Goal: Information Seeking & Learning: Learn about a topic

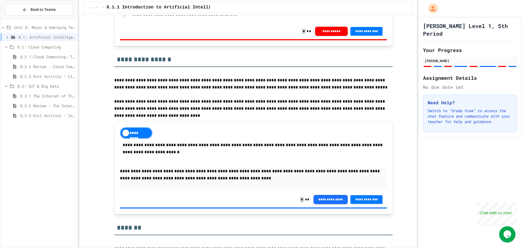
scroll to position [2419, 0]
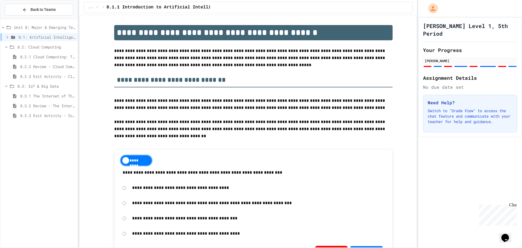
click at [39, 103] on span "8.3.2 Review - The Internet of Things and Big Data" at bounding box center [47, 106] width 55 height 6
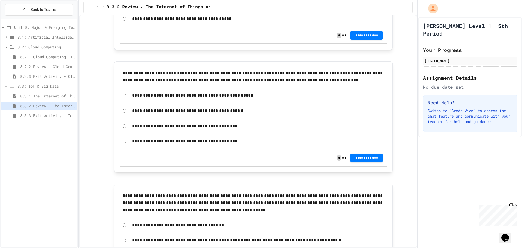
scroll to position [734, 0]
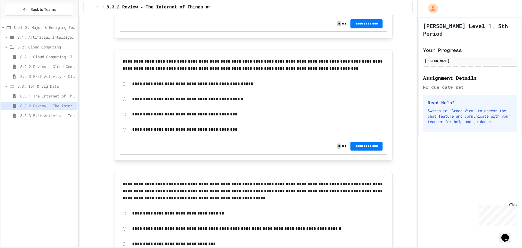
click at [28, 38] on span "8.1: Artificial Intelligence Basics" at bounding box center [46, 37] width 58 height 6
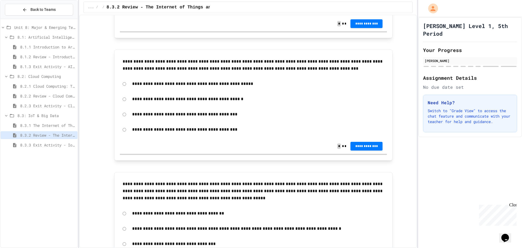
click at [48, 35] on span "8.1: Artificial Intelligence Basics" at bounding box center [46, 37] width 58 height 6
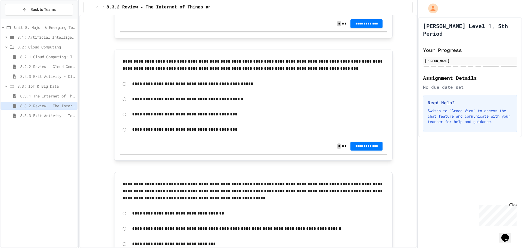
click at [47, 39] on span "8.1: Artificial Intelligence Basics" at bounding box center [46, 37] width 58 height 6
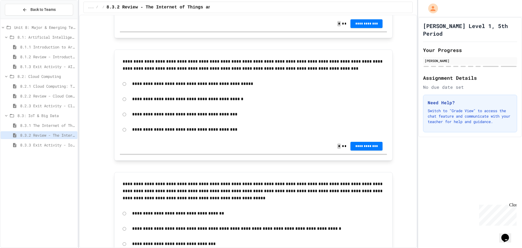
click at [48, 47] on span "8.1.1 Introduction to Artificial Intelligence" at bounding box center [47, 47] width 55 height 6
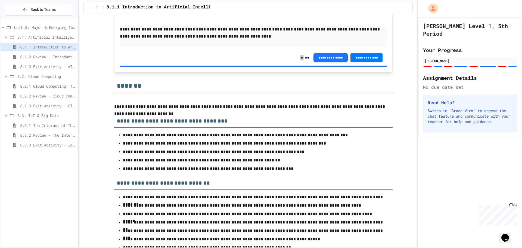
scroll to position [2419, 0]
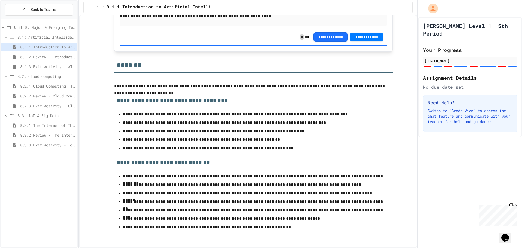
click at [63, 59] on span "8.1.2 Review - Introduction to Artificial Intelligence" at bounding box center [47, 57] width 55 height 6
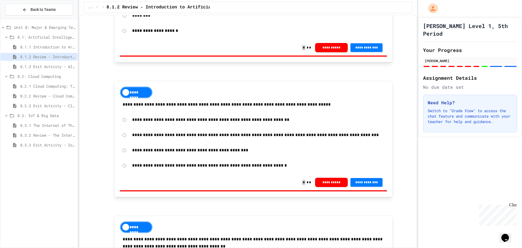
drag, startPoint x: 221, startPoint y: 116, endPoint x: 356, endPoint y: 123, distance: 135.6
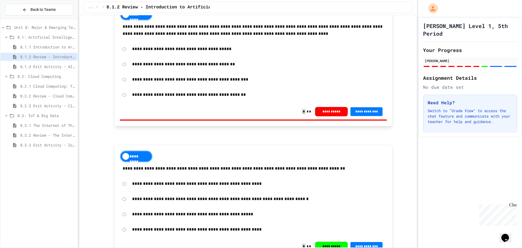
scroll to position [1144, 0]
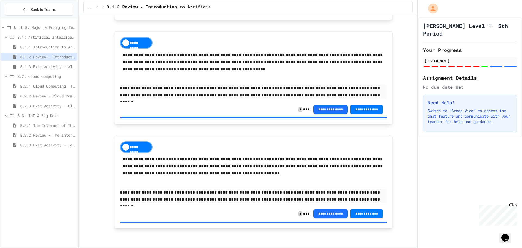
click at [56, 88] on span "8.2.1 Cloud Computing: Transforming the Digital World" at bounding box center [47, 86] width 55 height 6
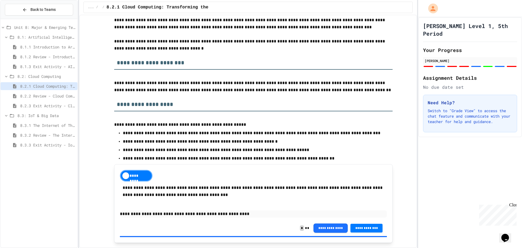
scroll to position [2620, 0]
